Goal: Task Accomplishment & Management: Complete application form

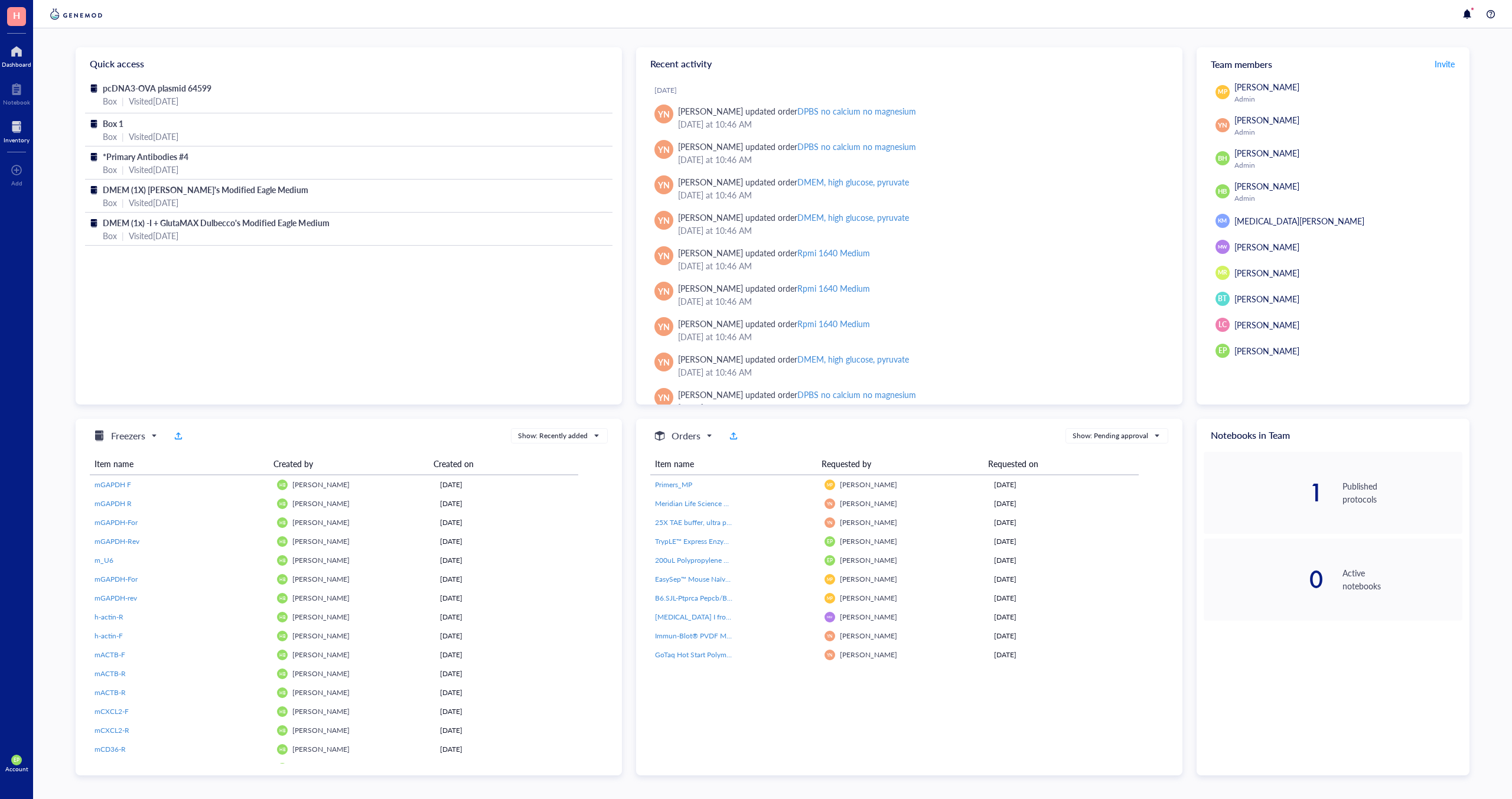
click at [22, 123] on div at bounding box center [16, 127] width 26 height 19
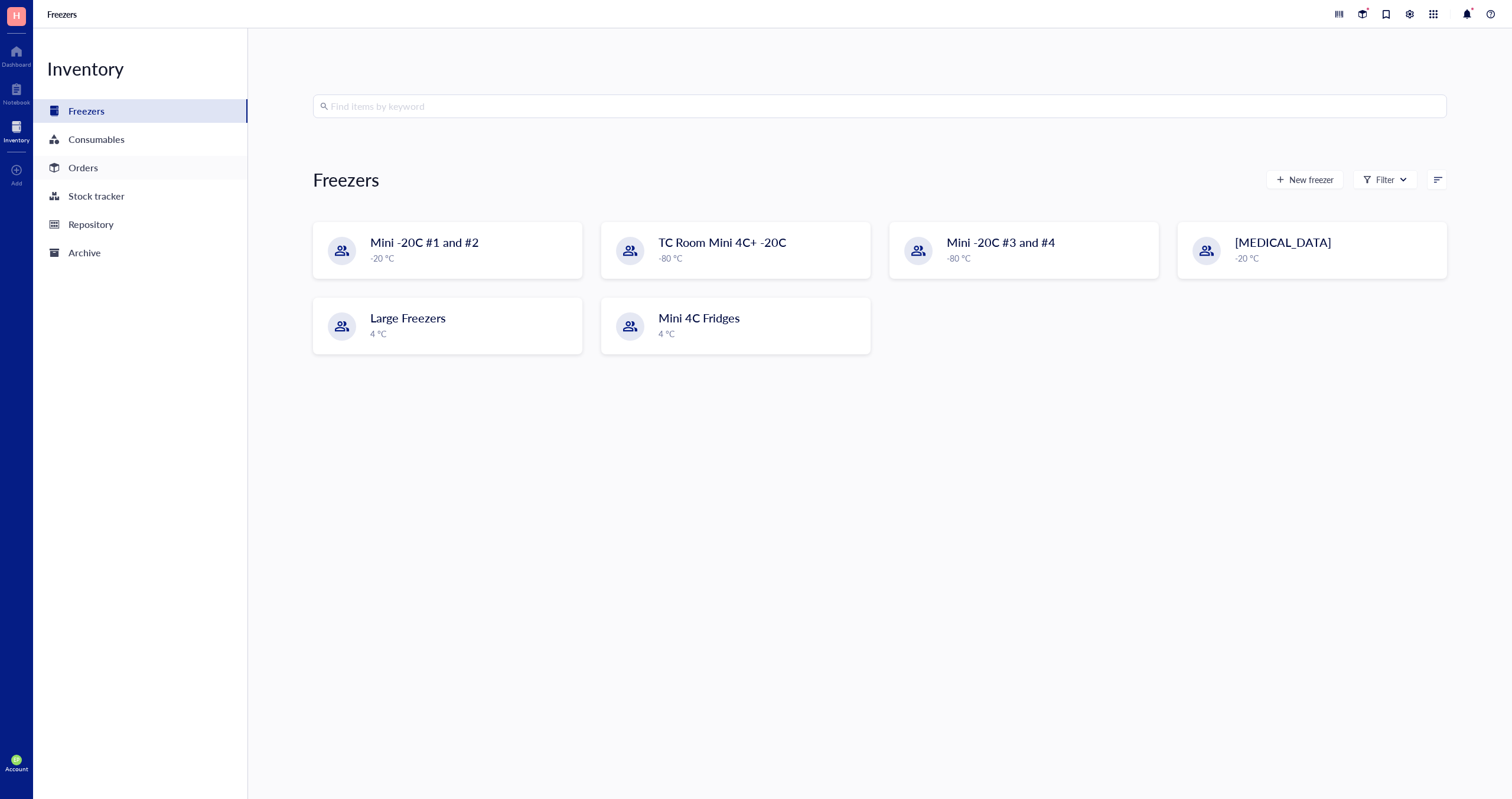
click at [73, 163] on div "Orders" at bounding box center [83, 168] width 30 height 17
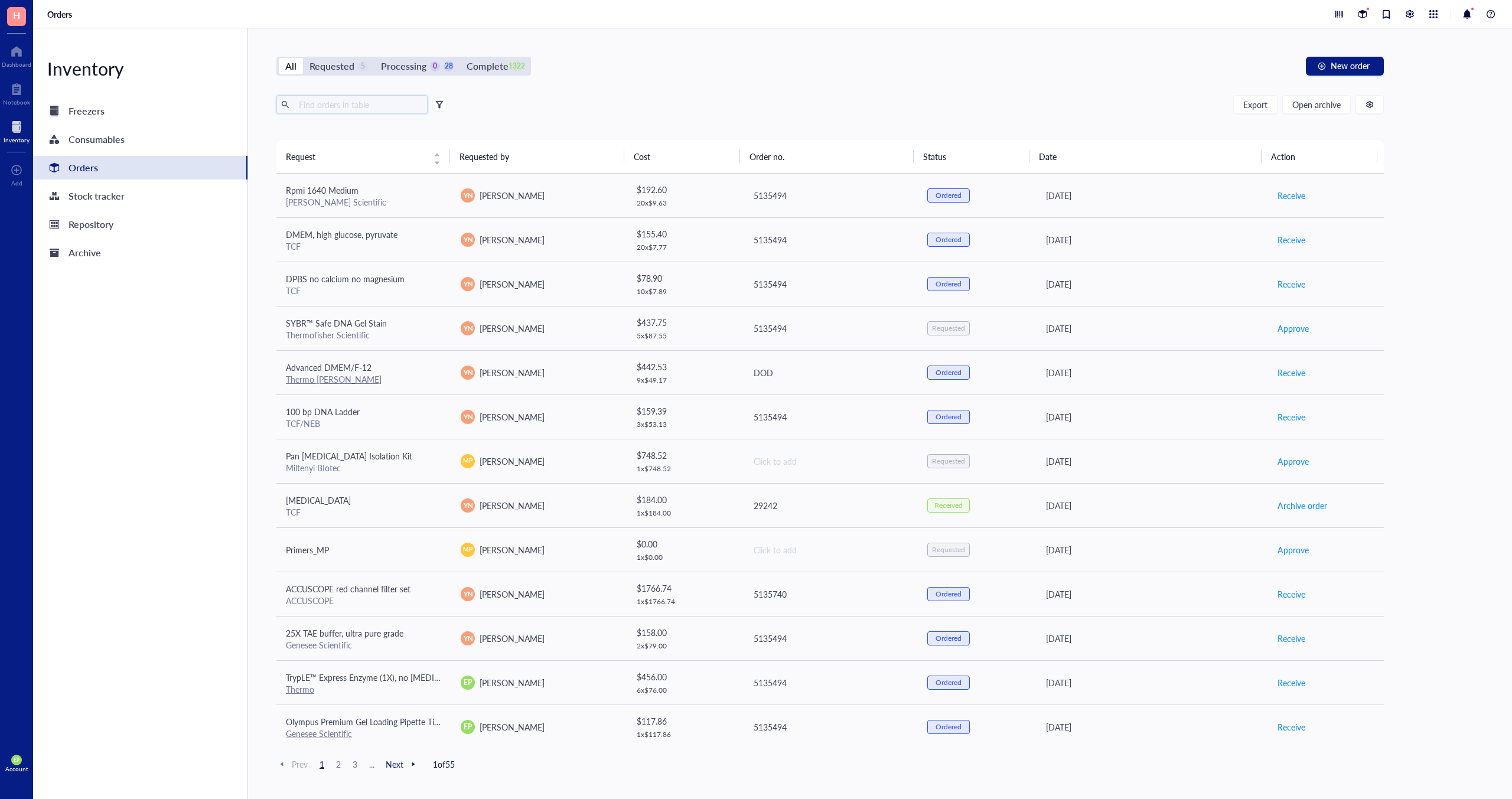
click at [335, 109] on input "text" at bounding box center [358, 104] width 129 height 17
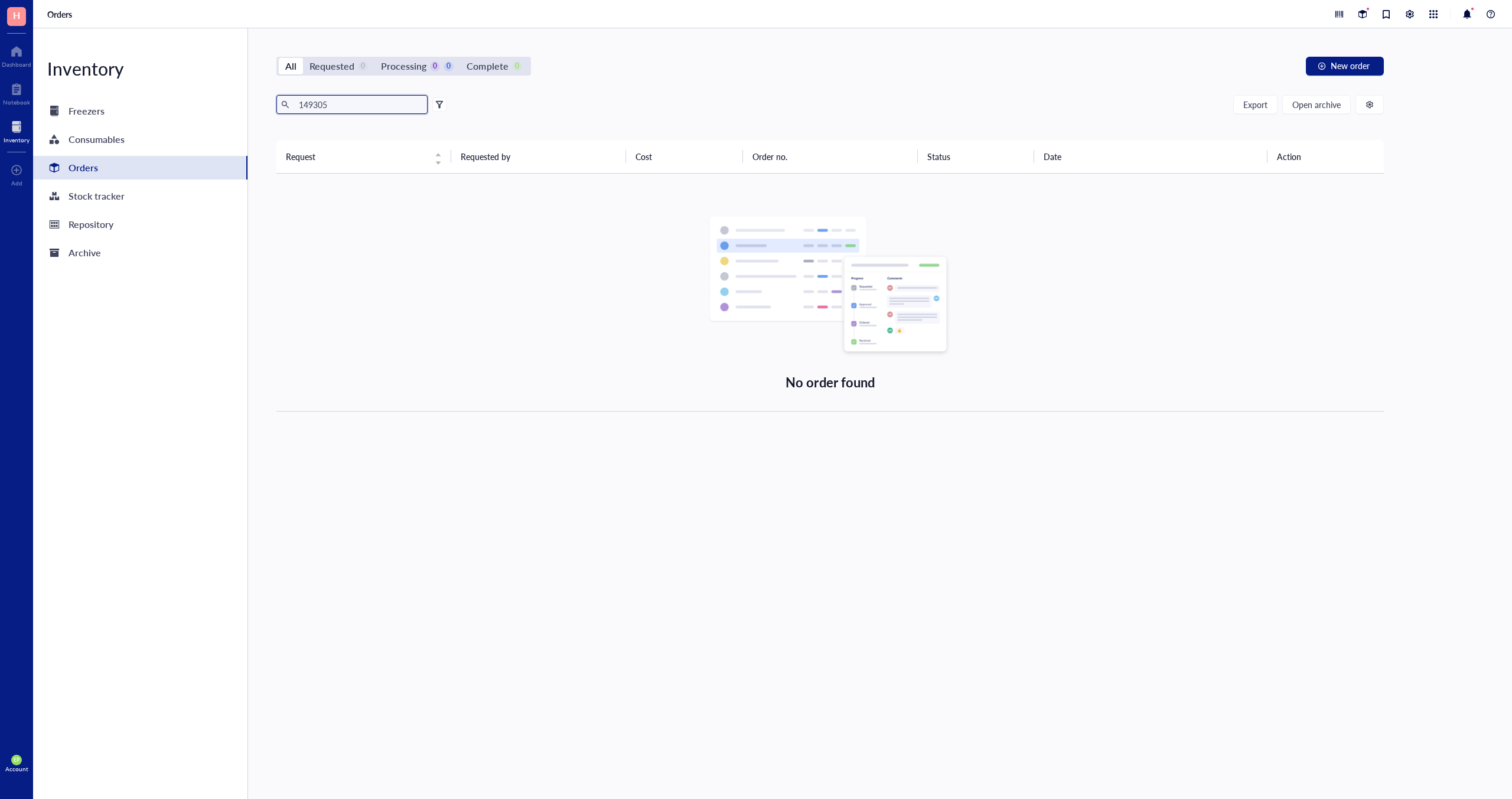
click at [315, 114] on span "149305" at bounding box center [352, 104] width 151 height 19
click at [314, 110] on input "149305" at bounding box center [358, 104] width 129 height 17
type input "cd182"
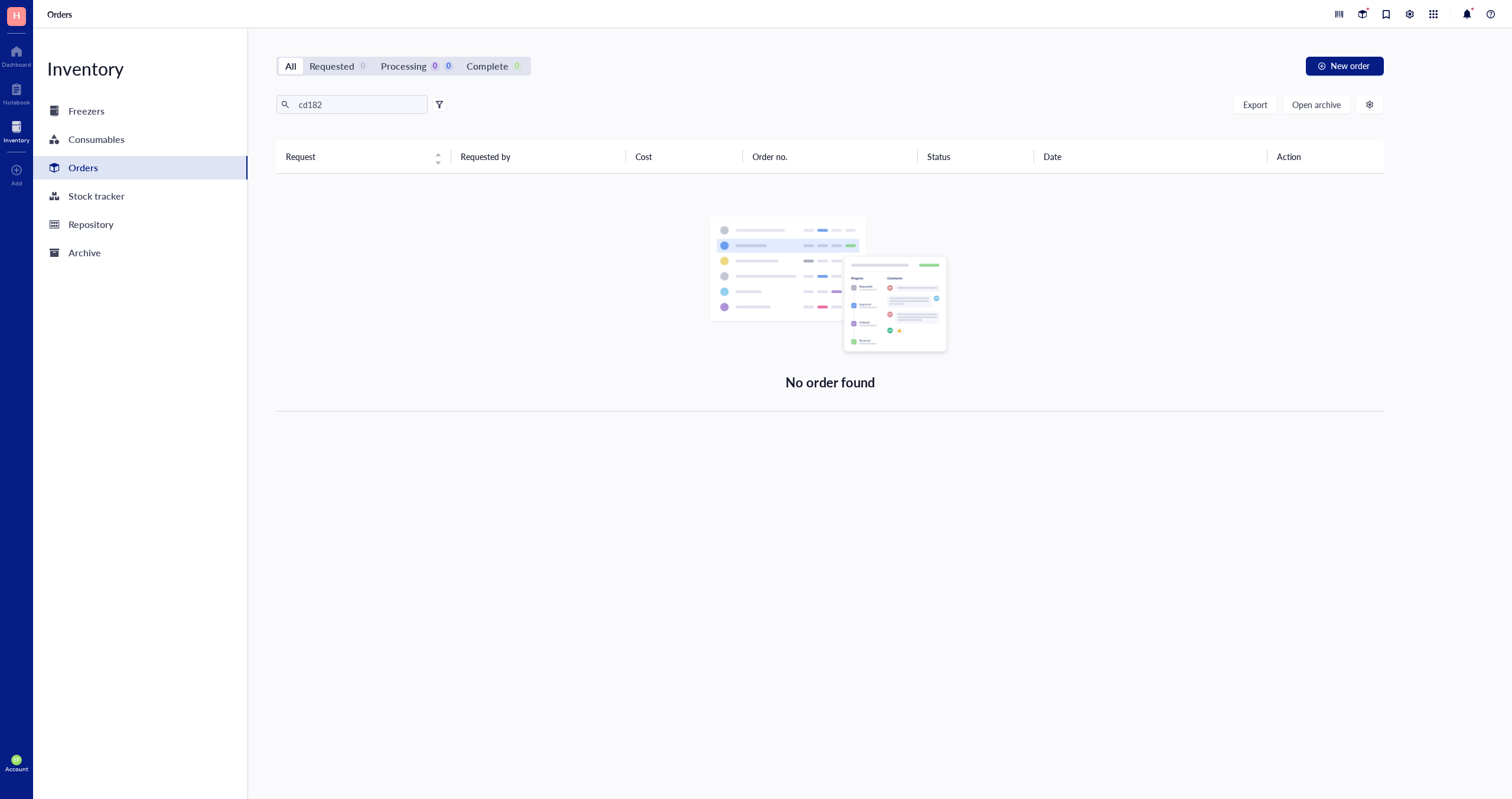
click at [104, 171] on div "Orders" at bounding box center [140, 167] width 214 height 24
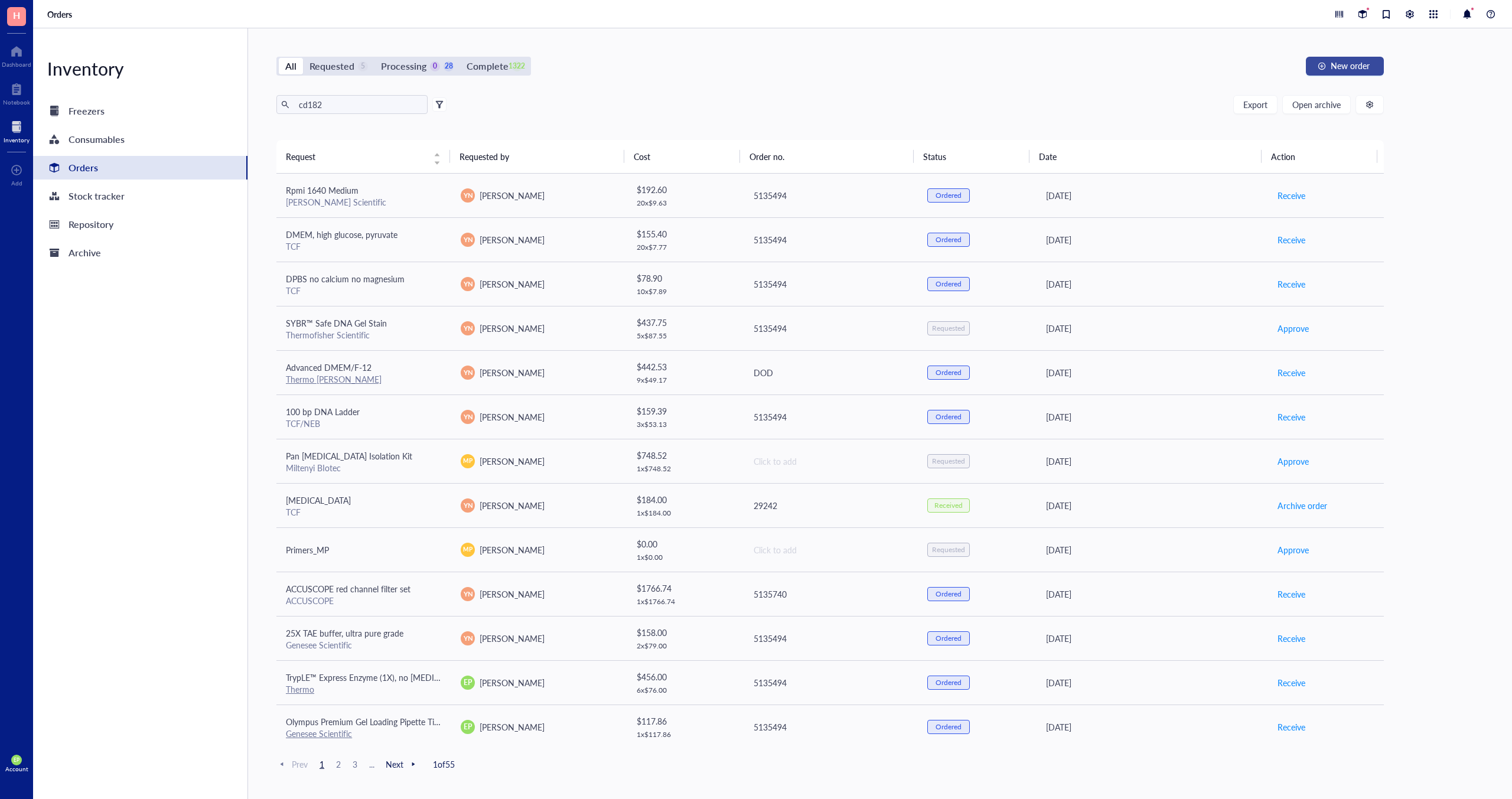
click at [1062, 61] on span "New order" at bounding box center [1351, 65] width 39 height 10
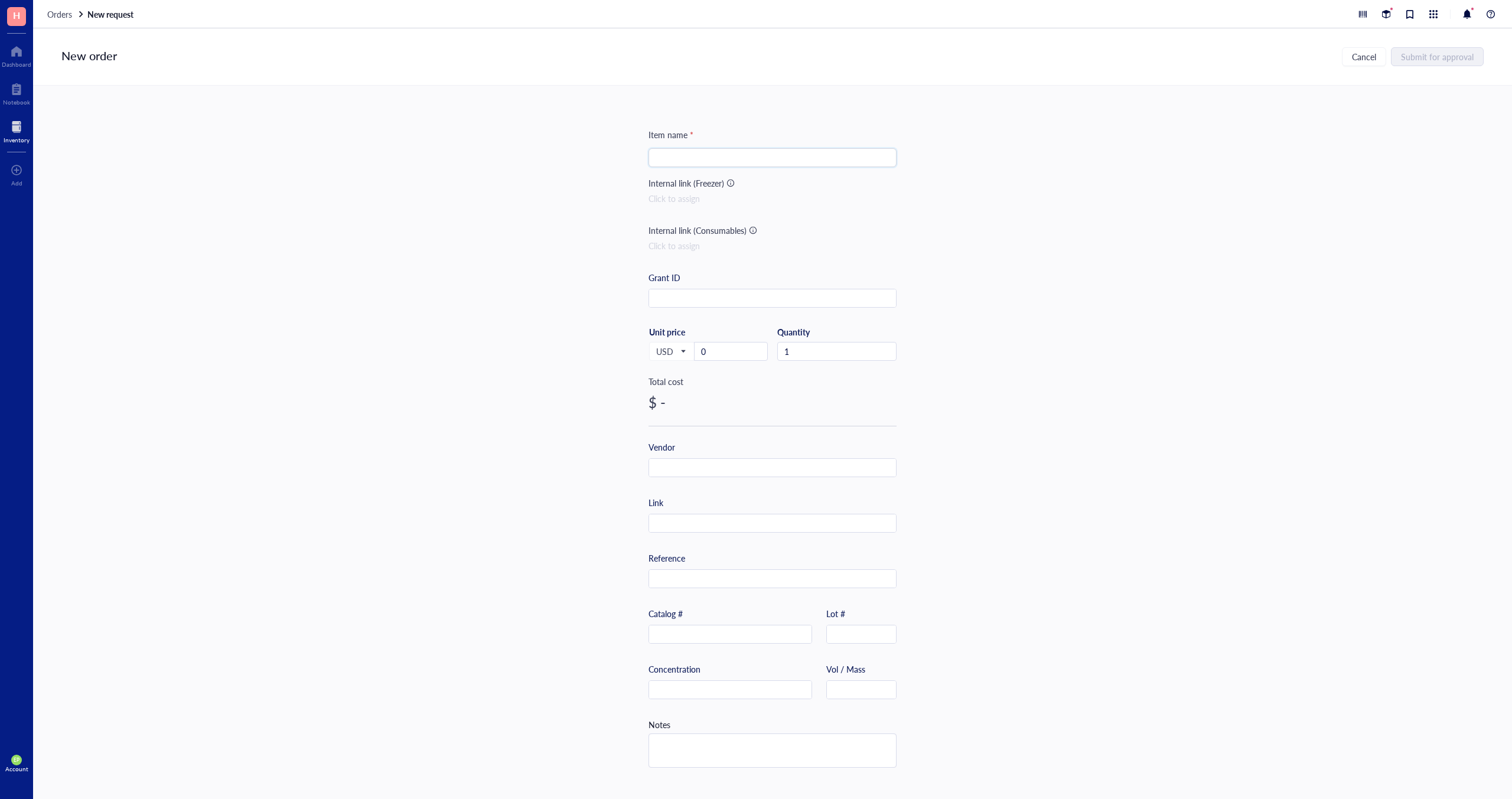
click at [723, 152] on input "search" at bounding box center [772, 157] width 234 height 17
click at [765, 583] on input "text" at bounding box center [730, 635] width 163 height 19
paste input "149305"
type input "149305"
click at [656, 157] on input "search" at bounding box center [772, 157] width 234 height 17
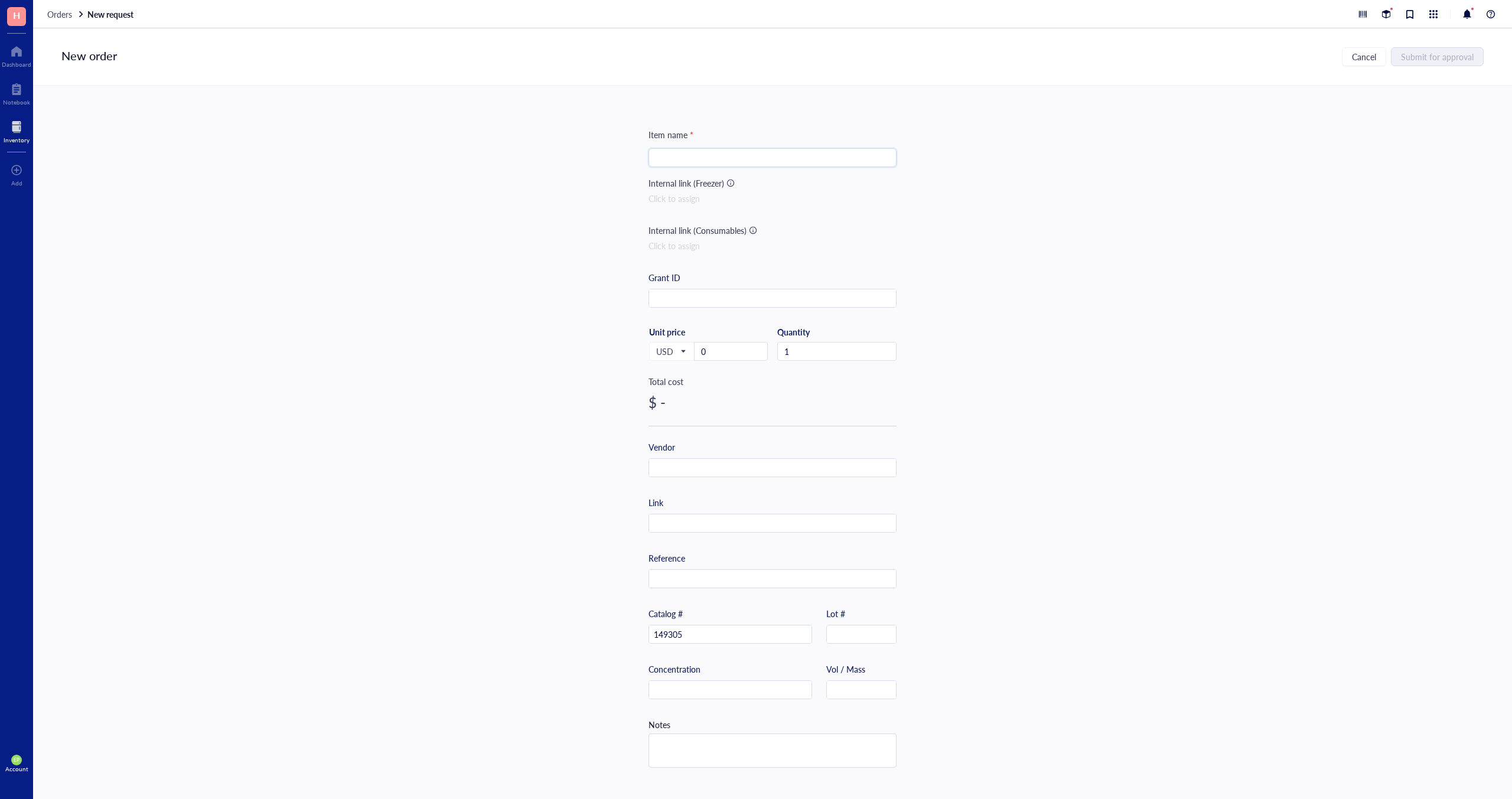
paste input "Alexa [MEDICAL_DATA]® 647 anti-mouse CD182 (CXCR2) Antibody"
type input "Alexa [MEDICAL_DATA]® 647 anti-mouse CD182 (CXCR2) Antibody"
click at [679, 465] on input "text" at bounding box center [772, 468] width 247 height 19
type input "Biolegend"
click at [659, 521] on input "text" at bounding box center [772, 524] width 247 height 19
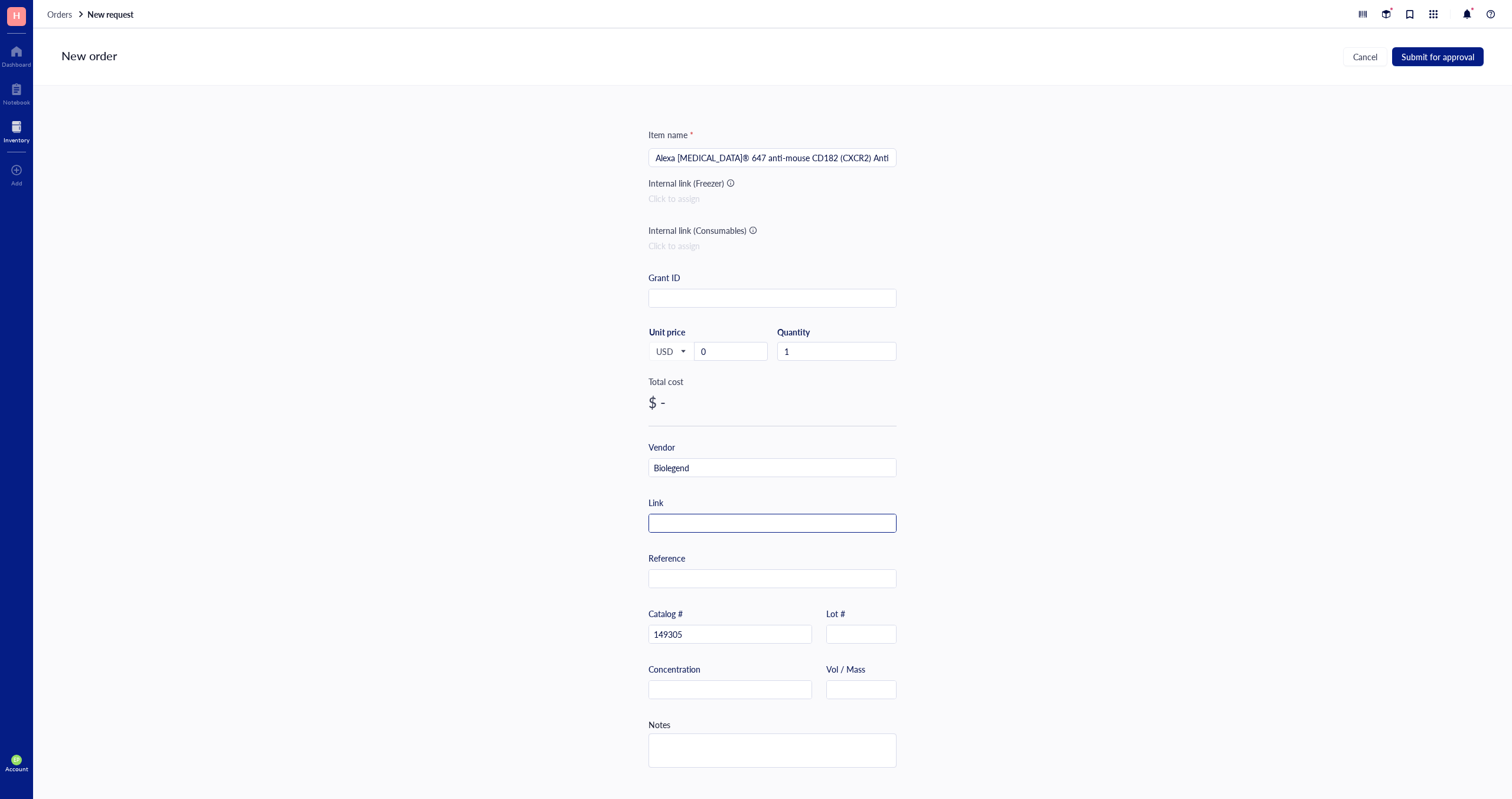
paste input "[URL][DOMAIN_NAME][MEDICAL_DATA]"
type input "[URL][DOMAIN_NAME][MEDICAL_DATA]"
click at [874, 583] on input "text" at bounding box center [861, 690] width 69 height 19
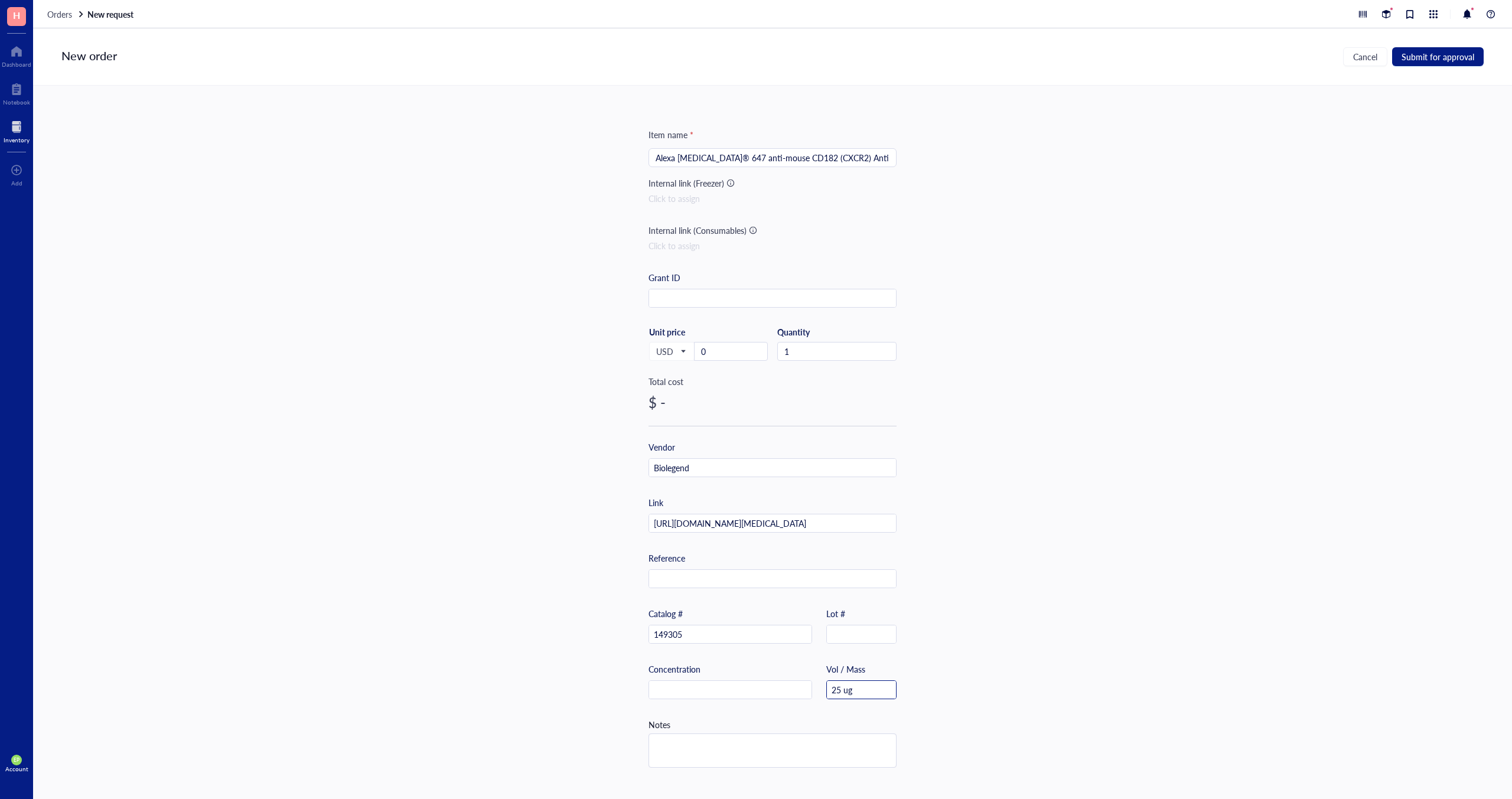
type input "25 ug"
click at [705, 348] on input "0" at bounding box center [731, 351] width 72 height 17
drag, startPoint x: 703, startPoint y: 349, endPoint x: 682, endPoint y: 348, distance: 21.0
click at [682, 348] on div "USD Unit price 0" at bounding box center [708, 351] width 119 height 48
type input "147"
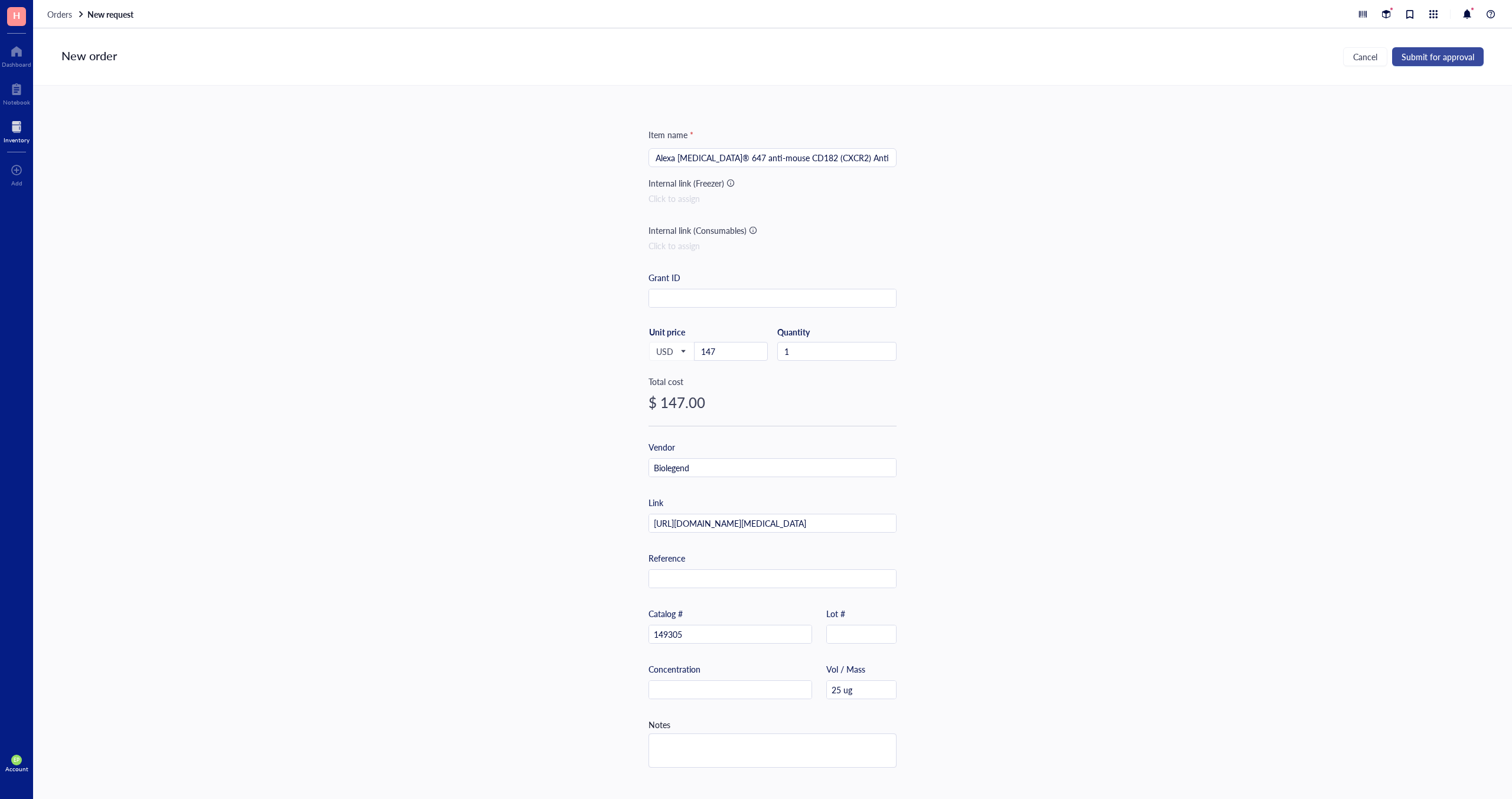
click at [1062, 57] on span "Submit for approval" at bounding box center [1438, 56] width 72 height 10
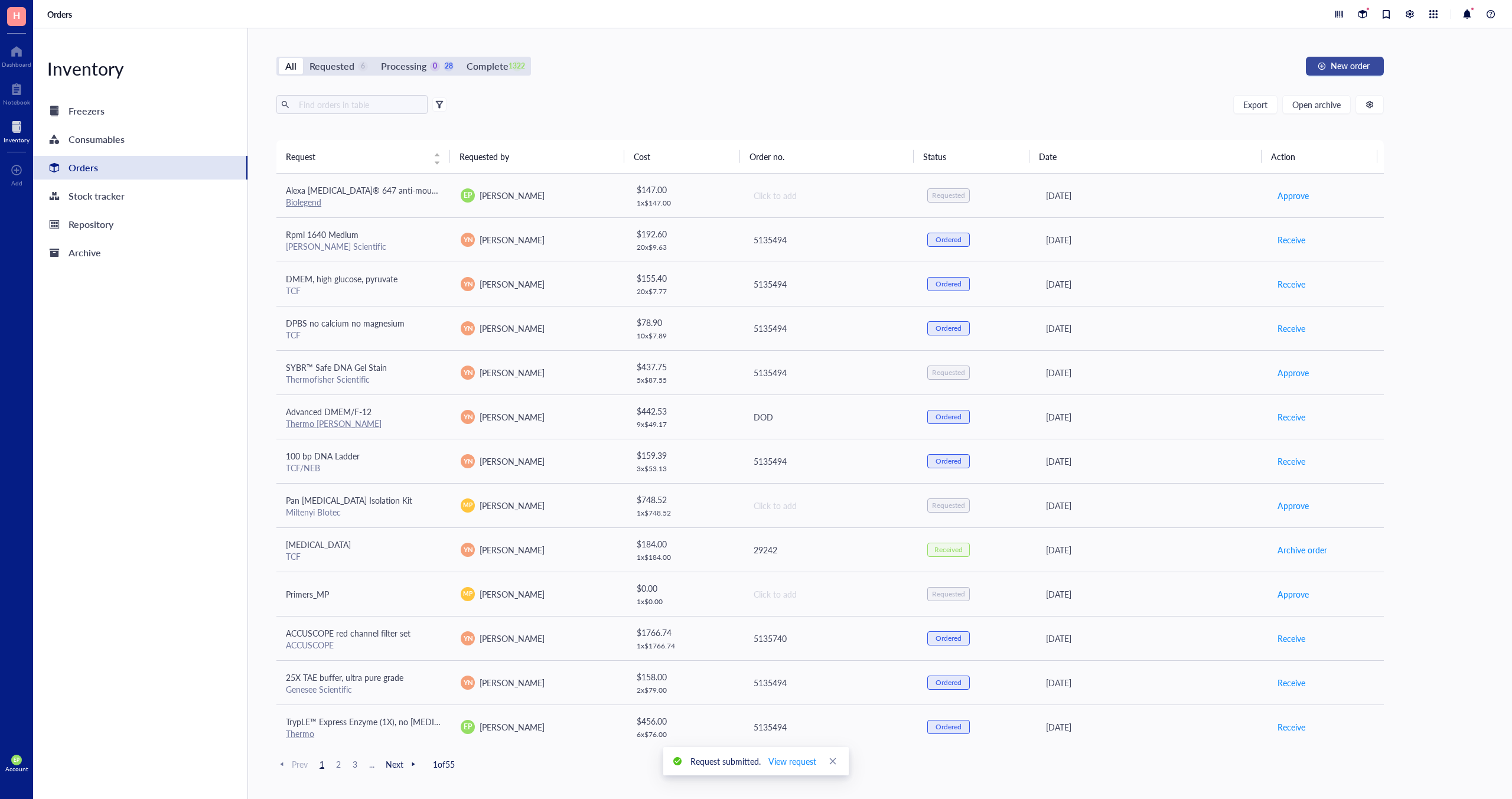
click at [1062, 63] on span "New order" at bounding box center [1351, 65] width 39 height 10
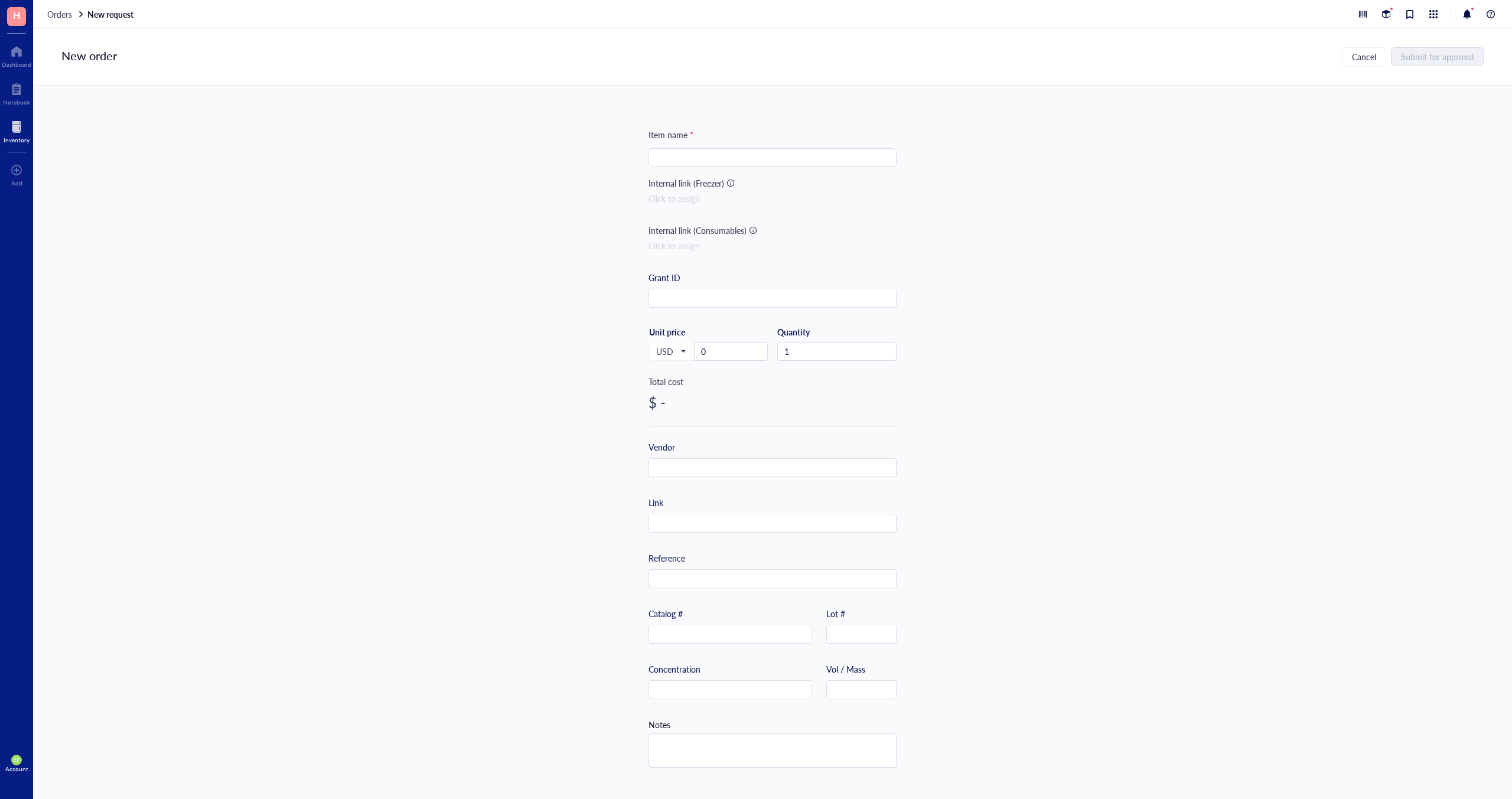
click at [1062, 167] on div "Item name * Internal link (Freezer) Click to assign Internal link (Consumables)…" at bounding box center [772, 442] width 1479 height 714
click at [750, 158] on input "search" at bounding box center [772, 157] width 234 height 17
paste input "normal goat IgG"
type input "normal goat IgG"
click at [674, 583] on input "text" at bounding box center [730, 635] width 163 height 19
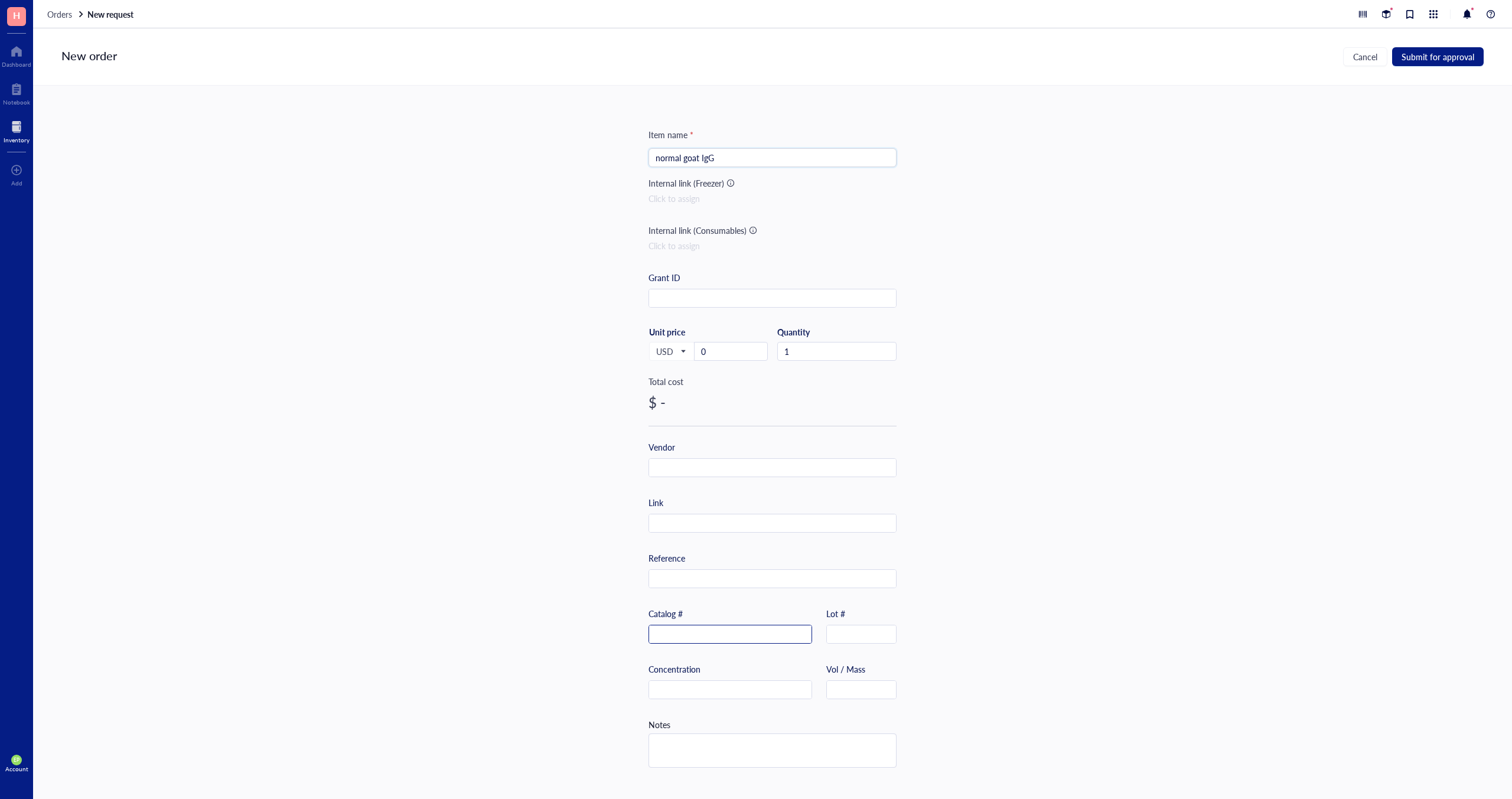
paste input "sc-2028"
type input "sc-2028"
click at [668, 524] on input "text" at bounding box center [772, 524] width 247 height 19
paste input "[DOMAIN_NAME][URL]"
type input "[DOMAIN_NAME][URL]"
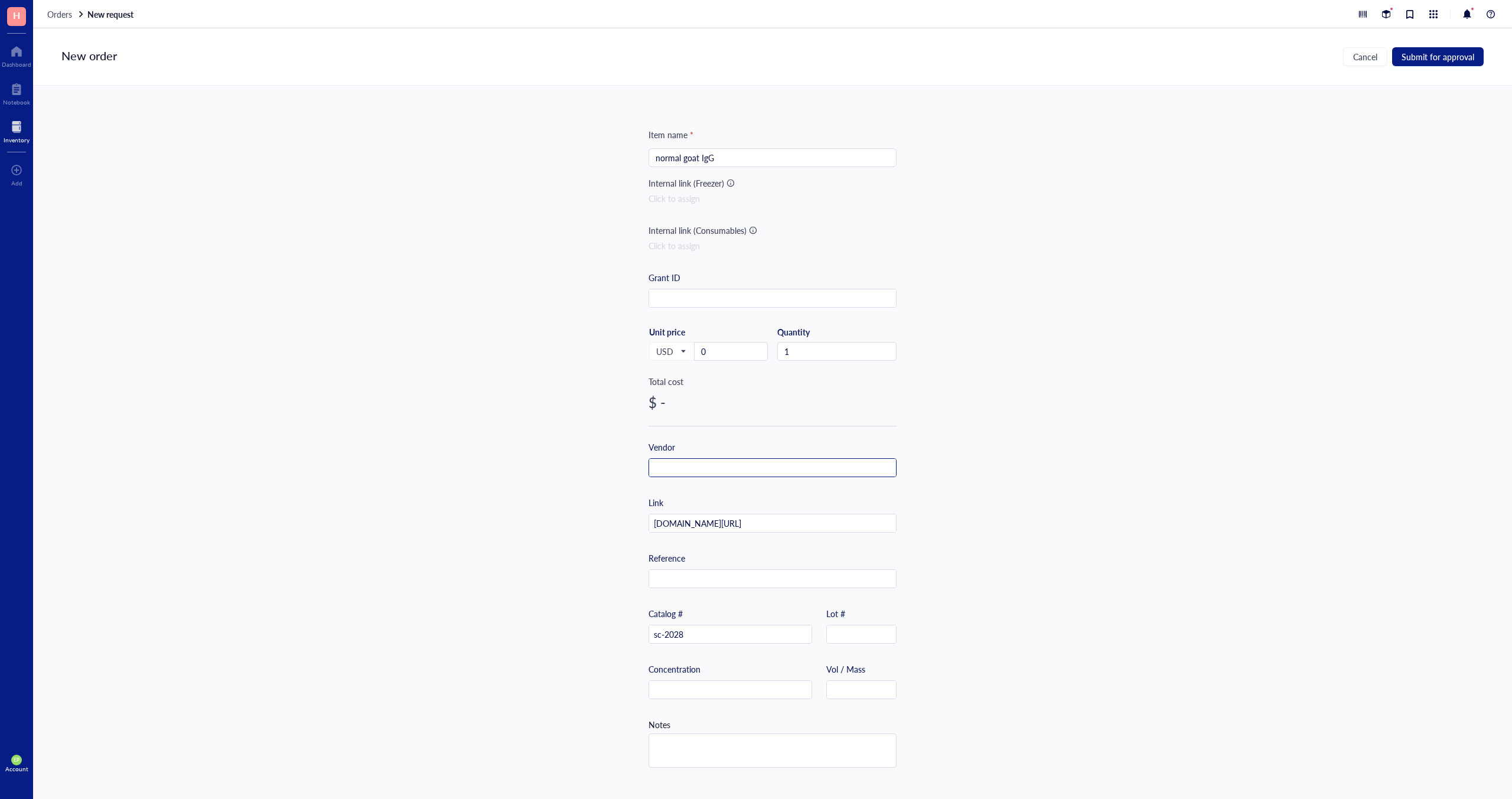
click at [699, 464] on input "text" at bounding box center [772, 468] width 247 height 19
type input "Santa [PERSON_NAME] Biotechnology"
click at [1062, 59] on span "Submit for approval" at bounding box center [1438, 56] width 72 height 10
